Goal: Transaction & Acquisition: Download file/media

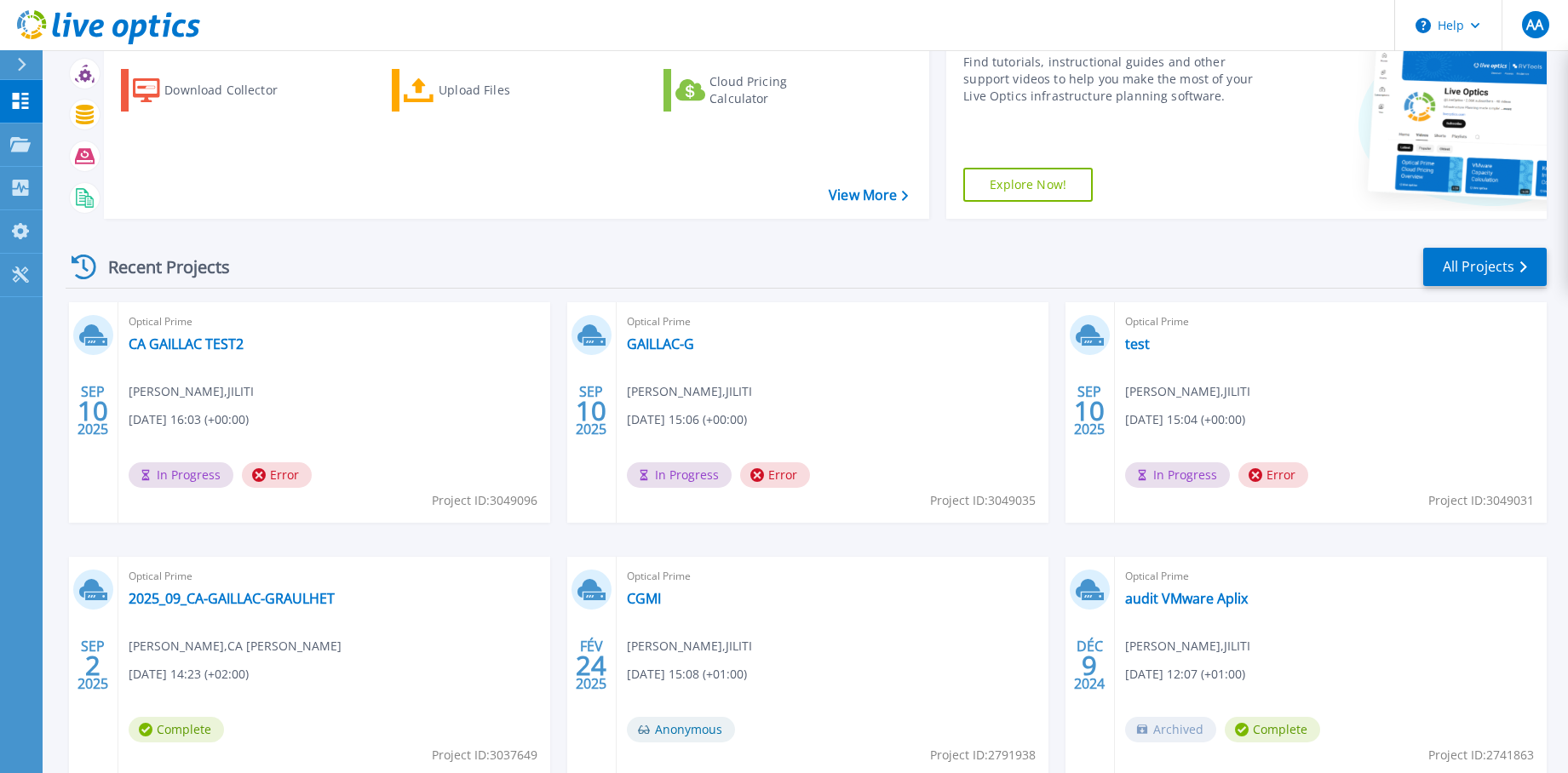
scroll to position [139, 0]
click at [15, 63] on div at bounding box center [28, 64] width 27 height 29
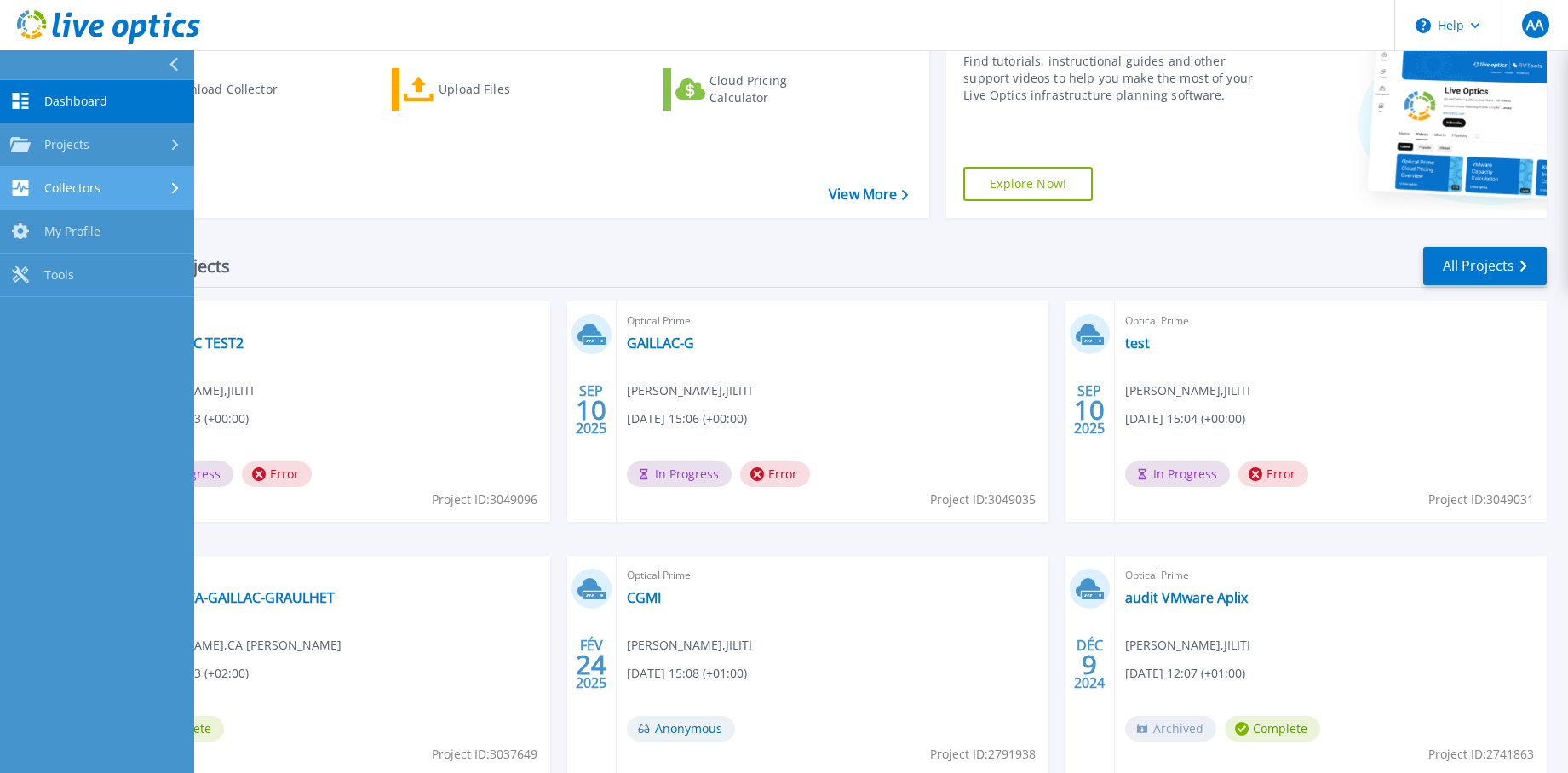
click at [100, 182] on div "Collectors" at bounding box center [97, 188] width 174 height 16
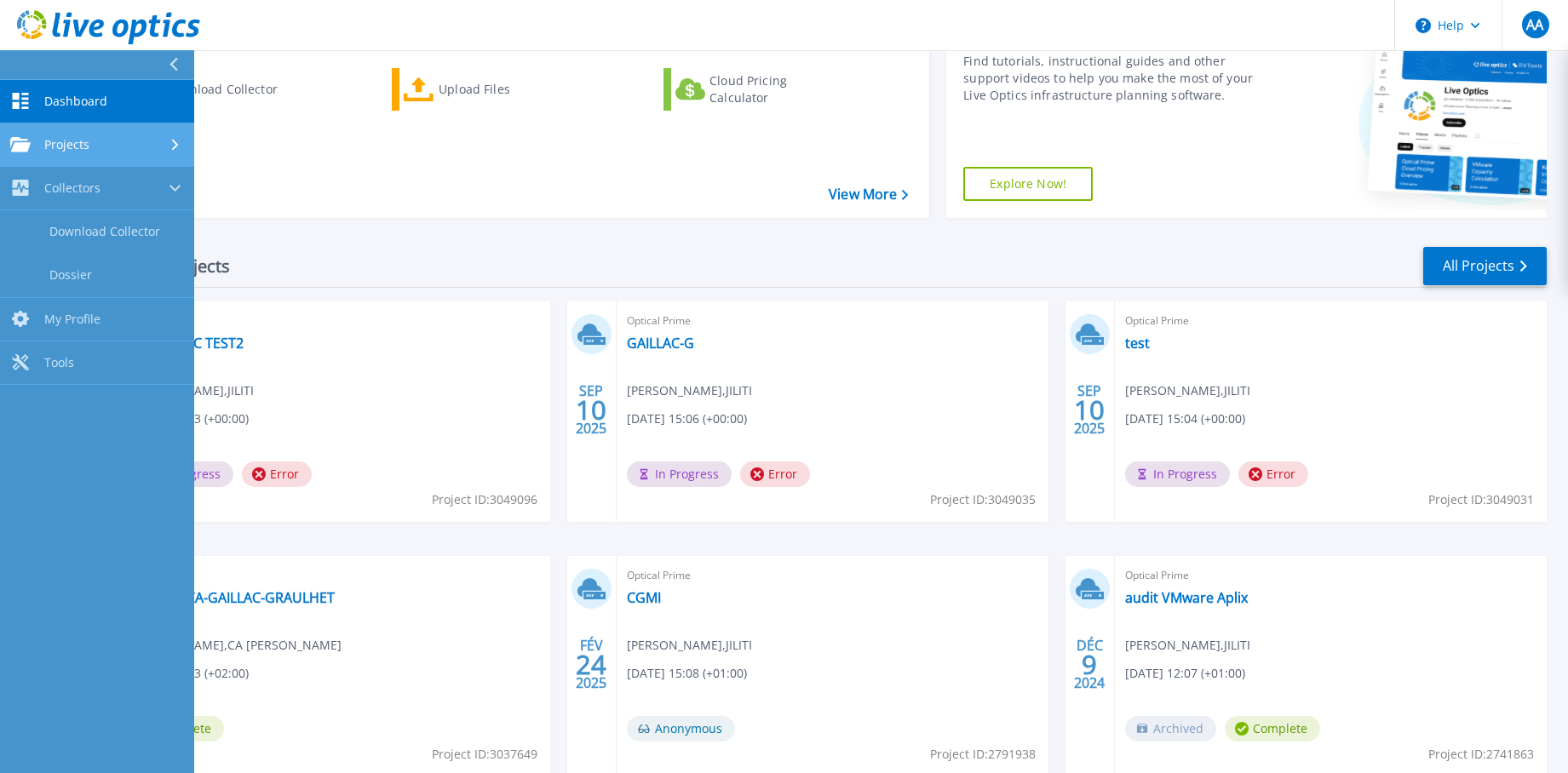
click at [77, 138] on span "Projects" at bounding box center [66, 145] width 45 height 15
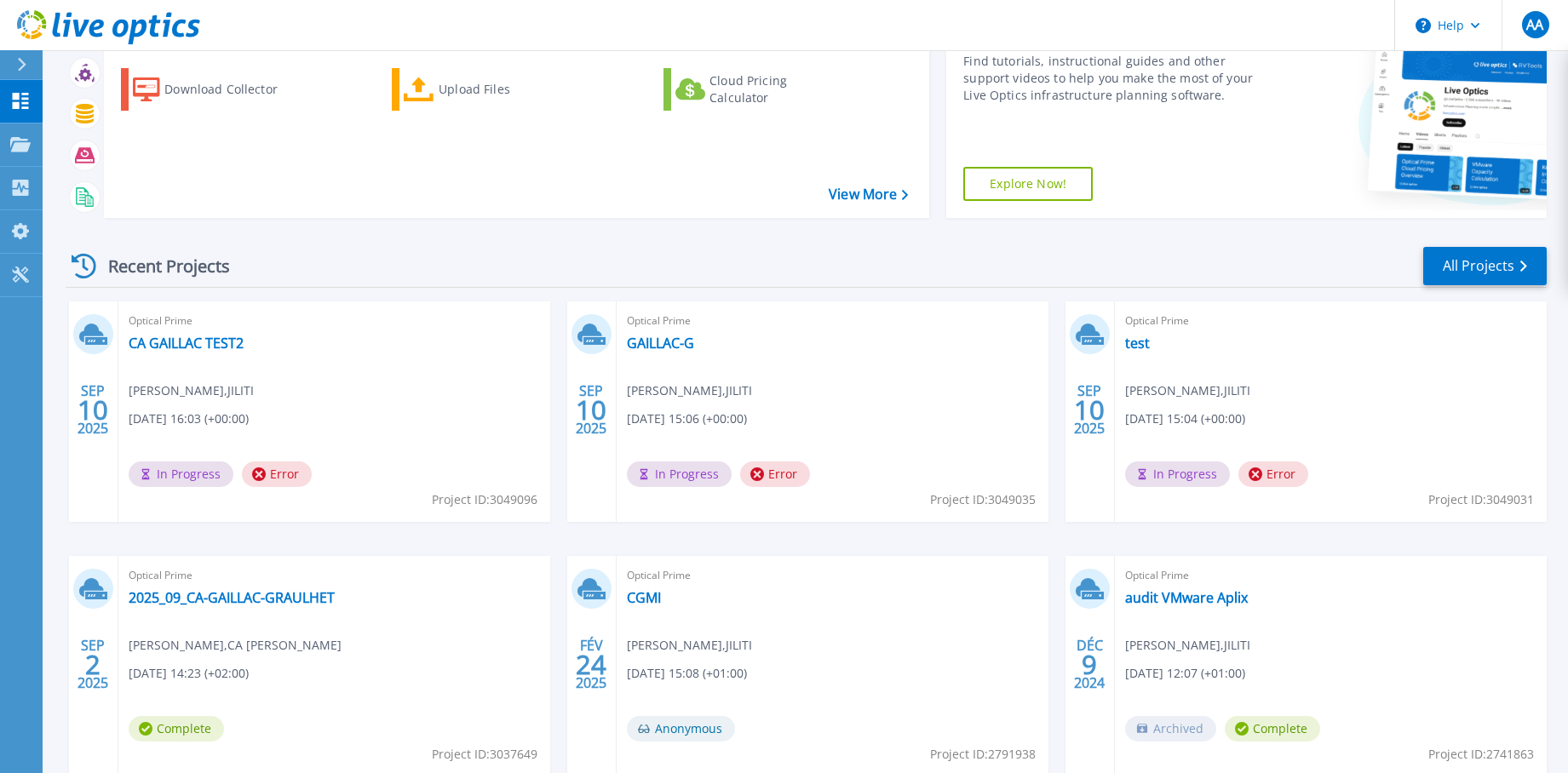
click at [352, 245] on div "Recent Projects All Projects" at bounding box center [806, 266] width 1481 height 42
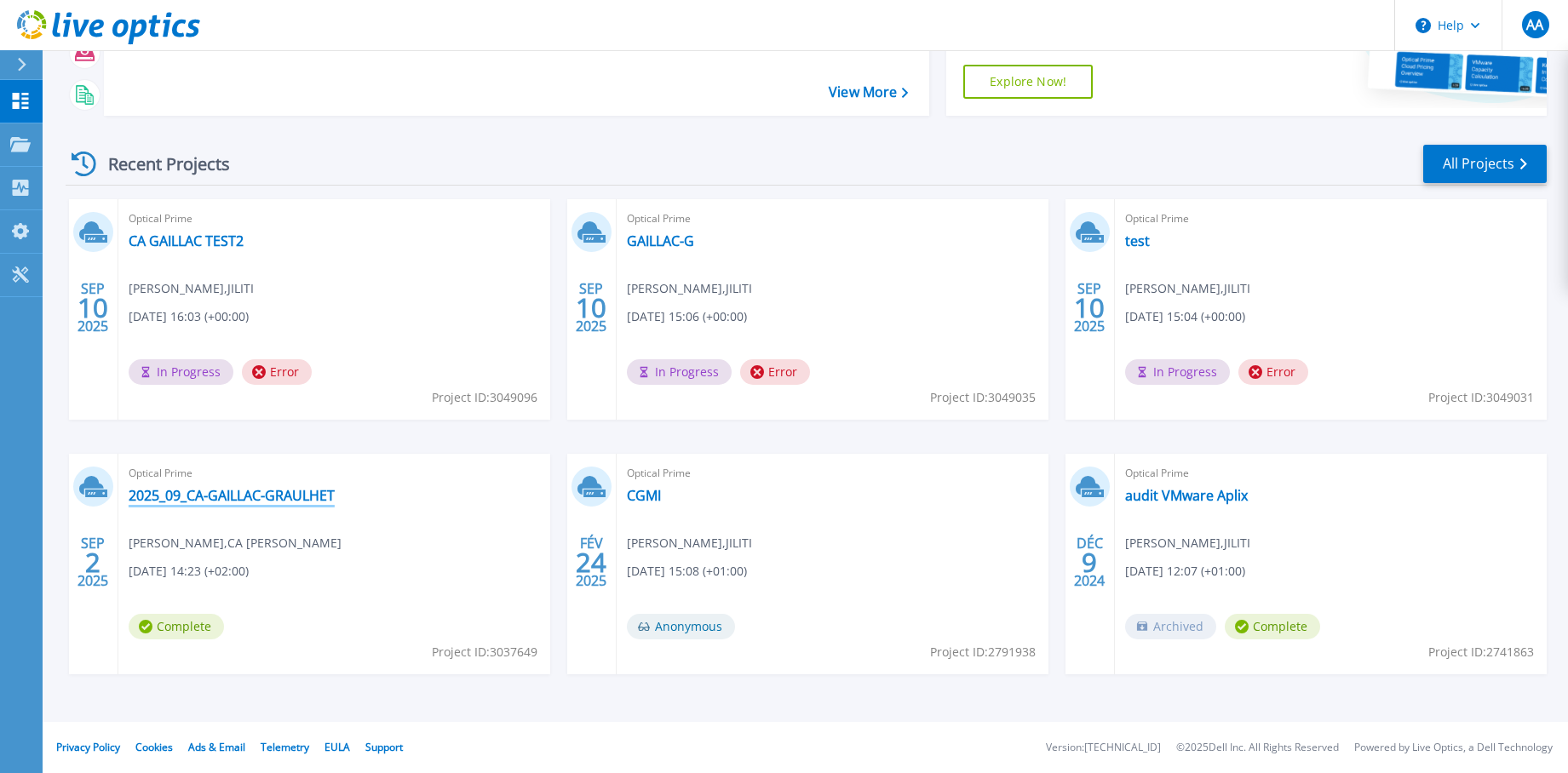
click at [260, 499] on link "2025_09_CA-GAILLAC-GRAULHET" at bounding box center [232, 495] width 206 height 17
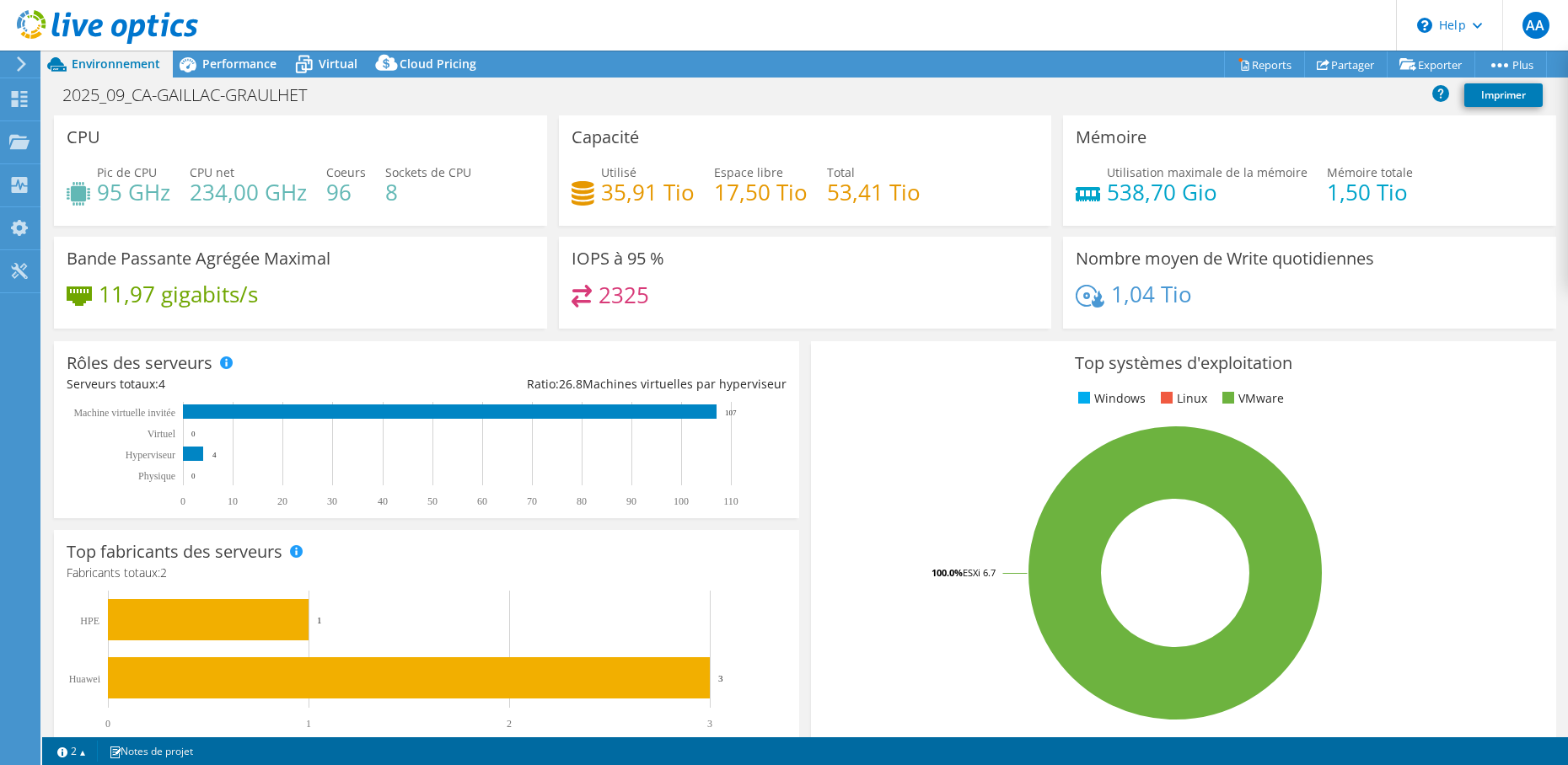
click at [387, 395] on div "Rôles des serveurs Les serveurs physiques représentent les serveurs sans systèm…" at bounding box center [427, 429] width 745 height 177
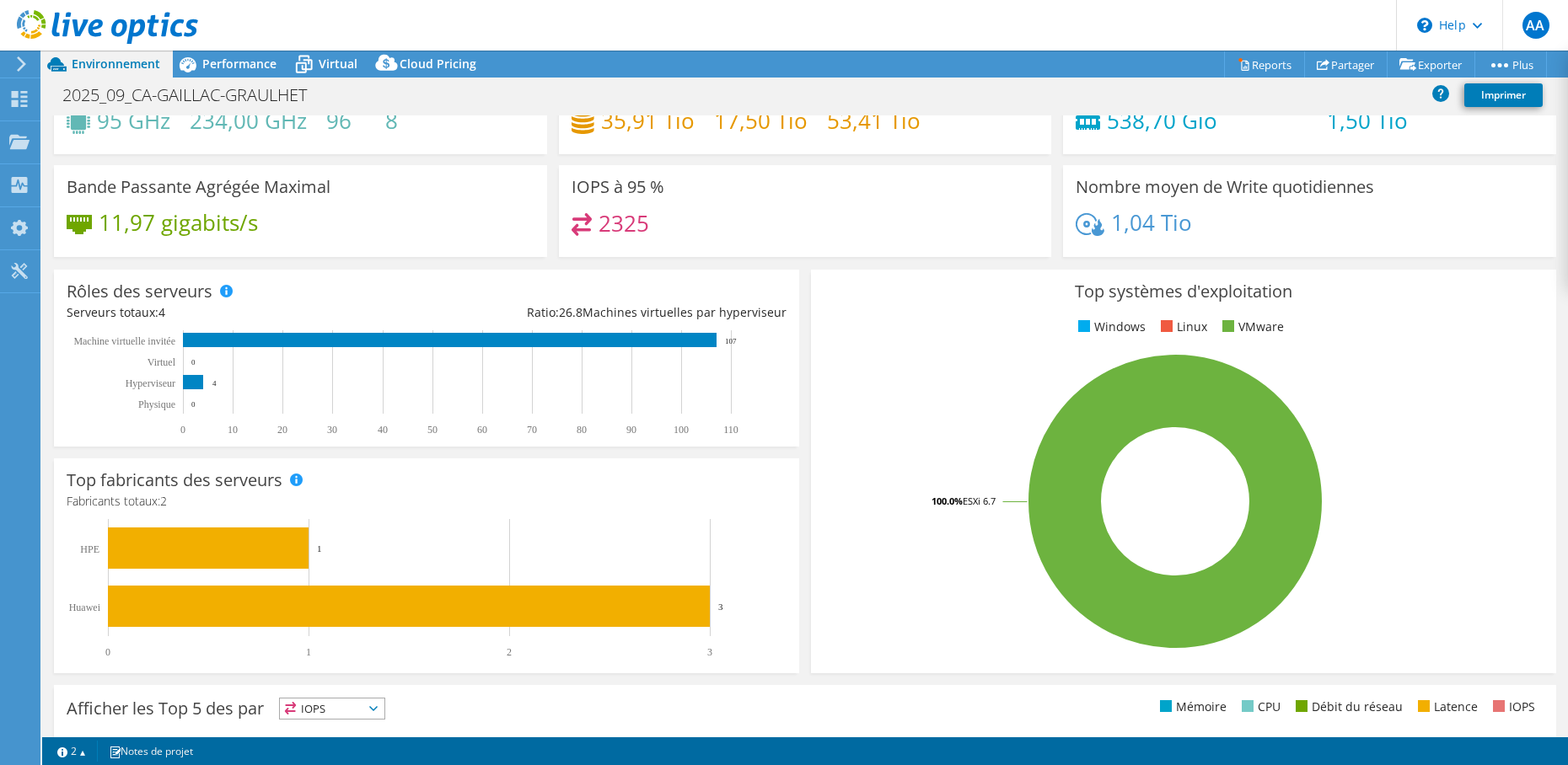
scroll to position [76, 0]
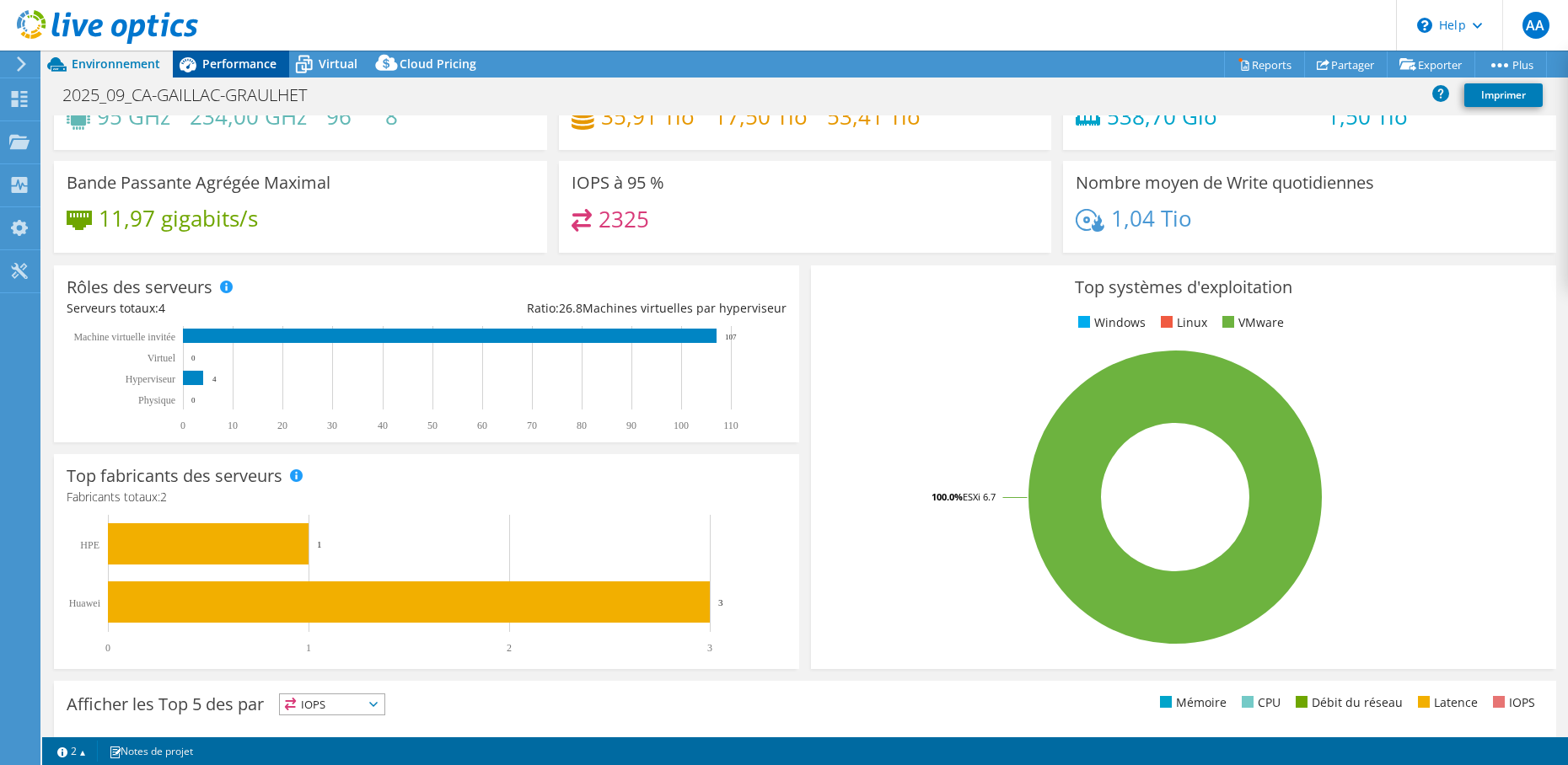
click at [225, 59] on span "Performance" at bounding box center [239, 64] width 74 height 16
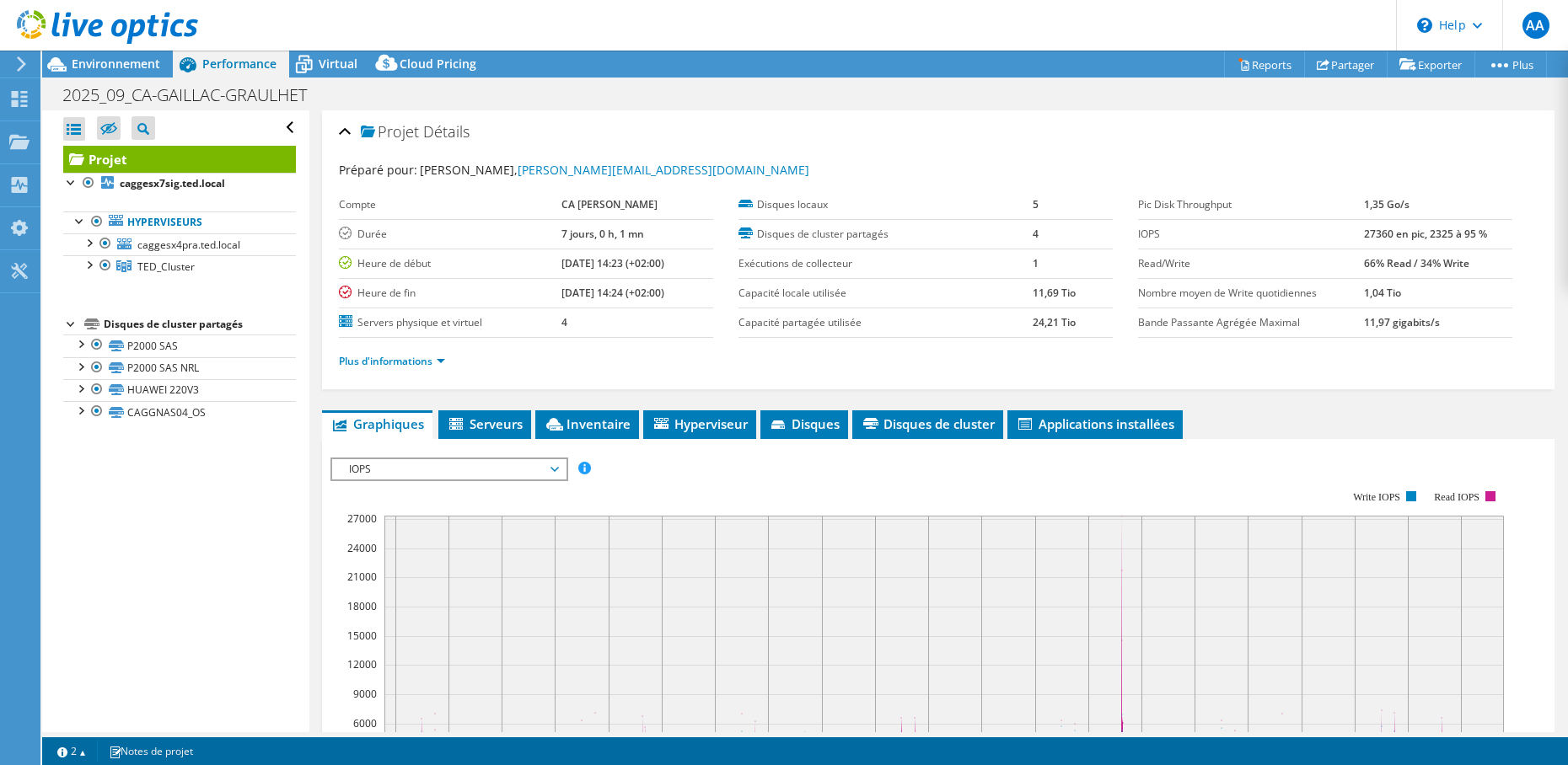
scroll to position [0, 0]
click at [1243, 55] on link "Reports" at bounding box center [1264, 65] width 81 height 26
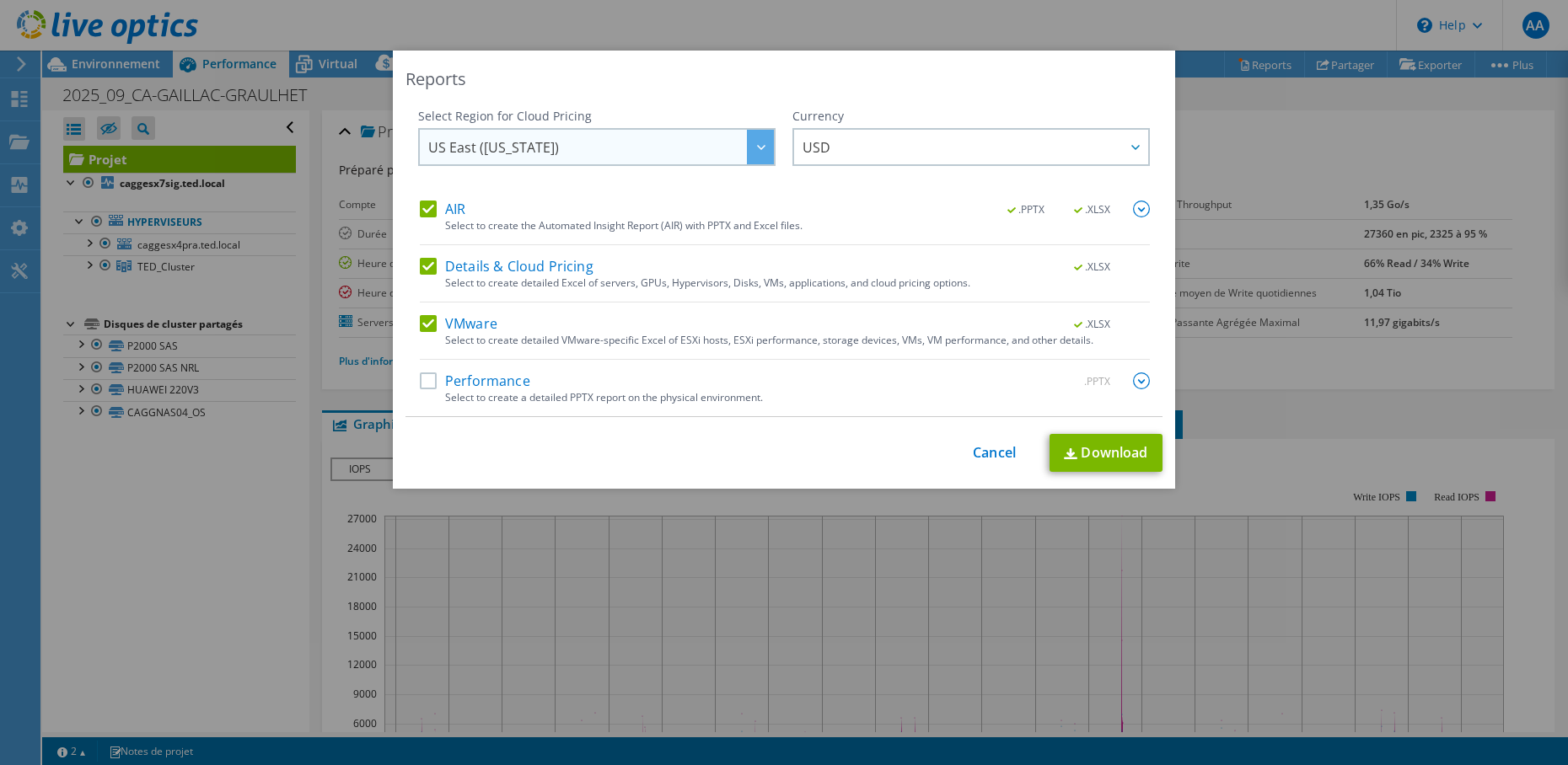
click at [757, 145] on icon at bounding box center [762, 147] width 9 height 5
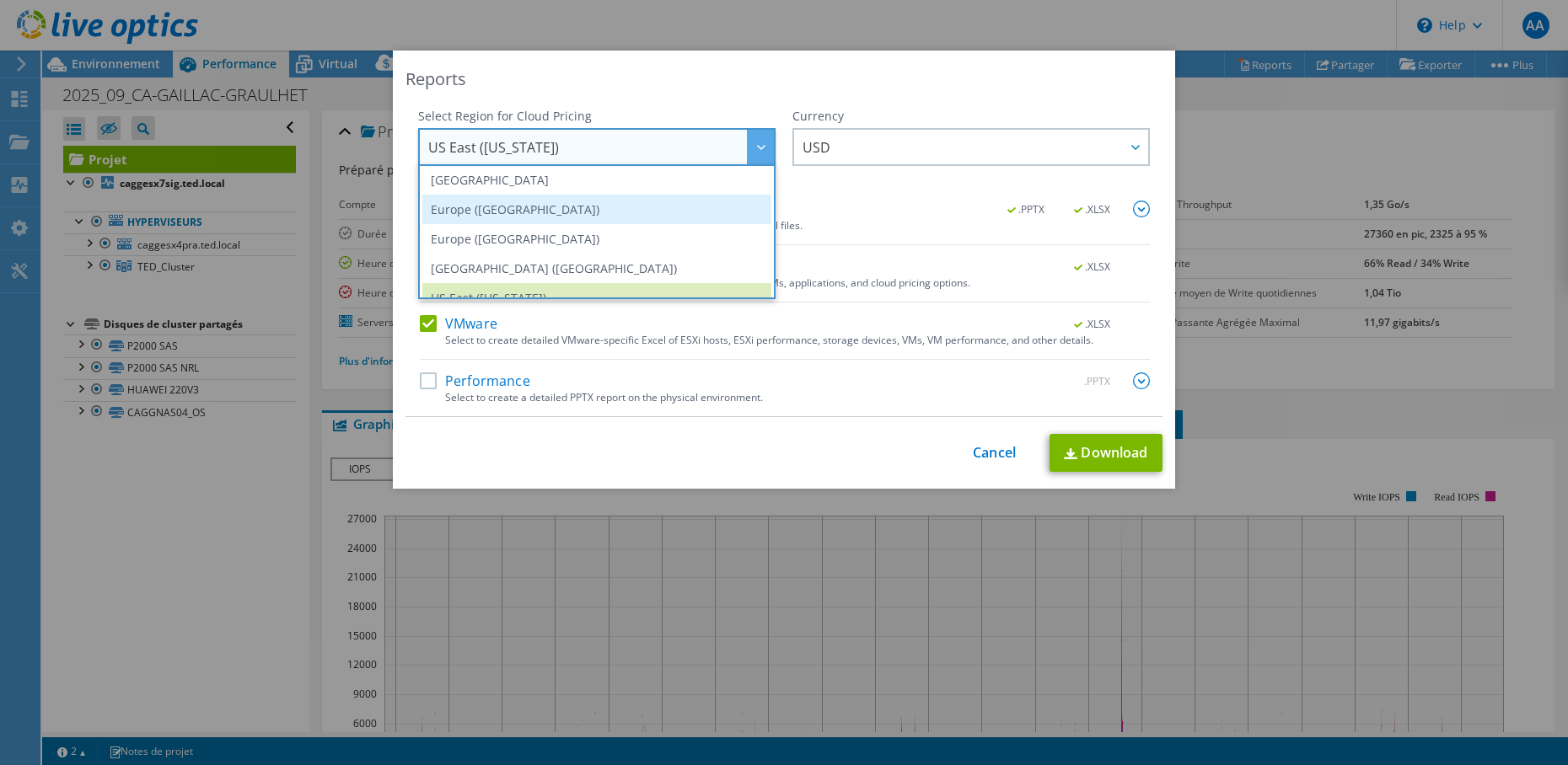
scroll to position [178, 0]
click at [633, 219] on li "Europe ([GEOGRAPHIC_DATA])" at bounding box center [597, 212] width 349 height 30
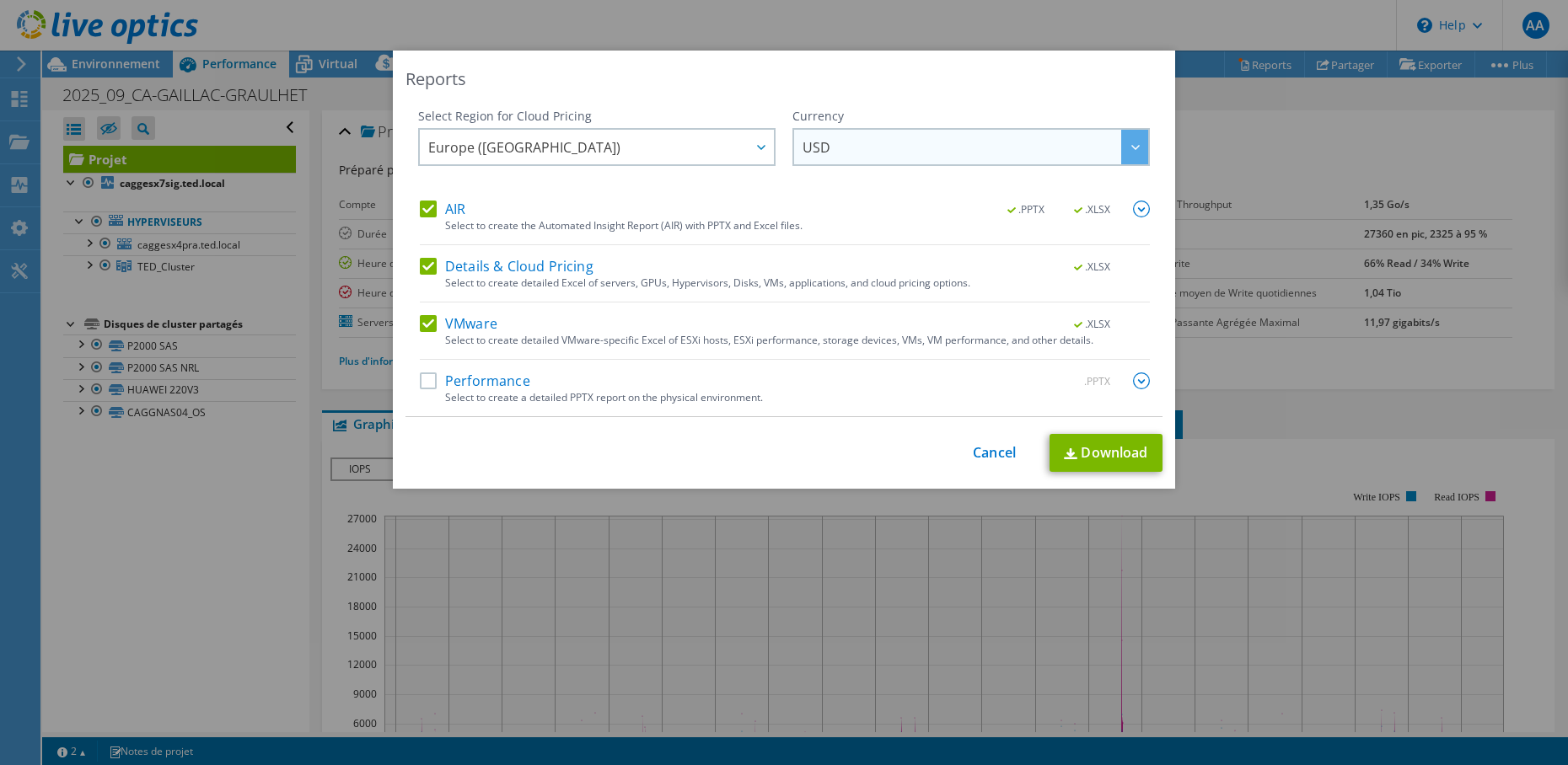
click at [876, 152] on span "USD" at bounding box center [976, 147] width 346 height 35
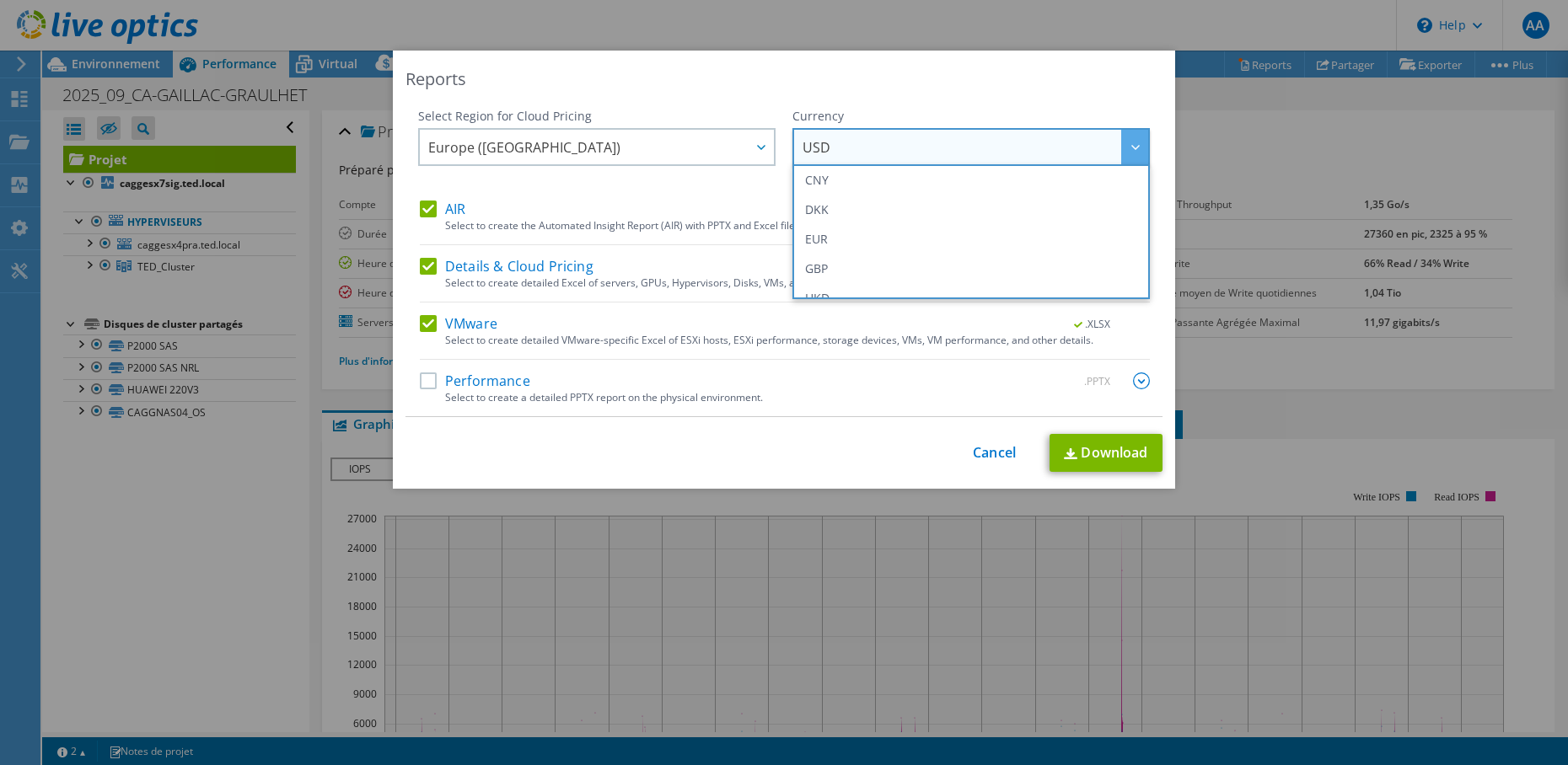
scroll to position [189, 0]
click at [842, 220] on li "EUR" at bounding box center [971, 229] width 349 height 30
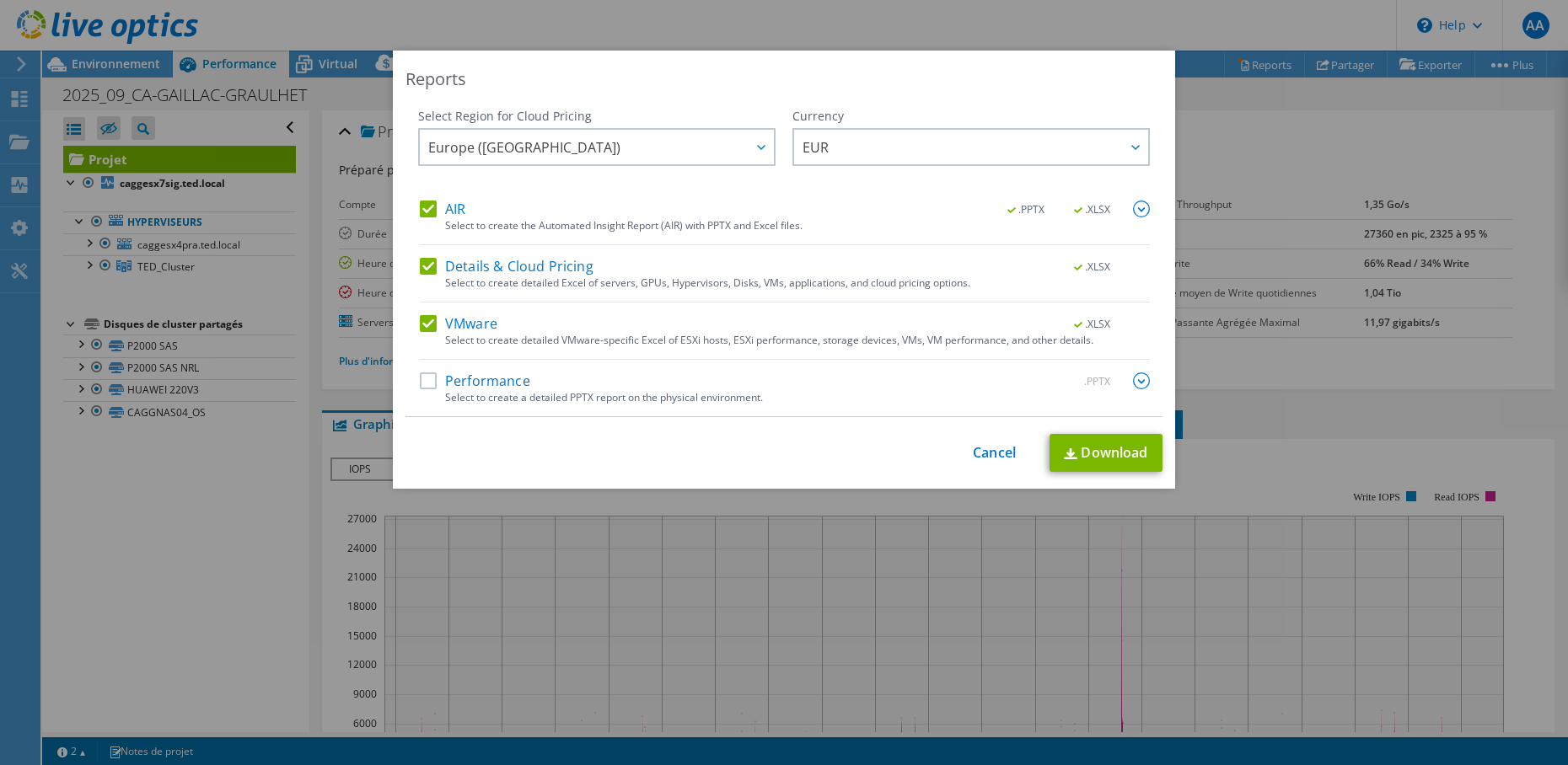
click at [423, 380] on label "Performance" at bounding box center [475, 380] width 111 height 17
click at [0, 0] on input "Performance" at bounding box center [0, 0] width 0 height 0
click at [1125, 445] on link "Download" at bounding box center [1106, 453] width 113 height 38
